Goal: Find contact information: Find contact information

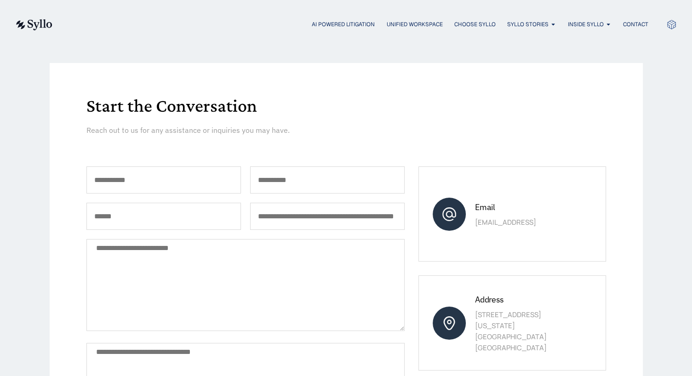
scroll to position [46, 0]
